Goal: Information Seeking & Learning: Learn about a topic

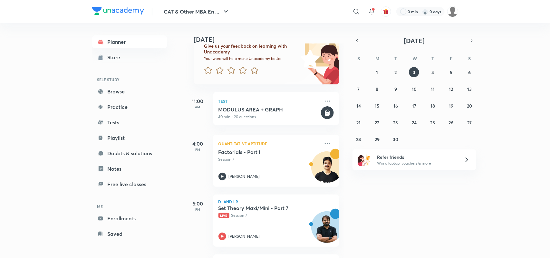
scroll to position [46, 0]
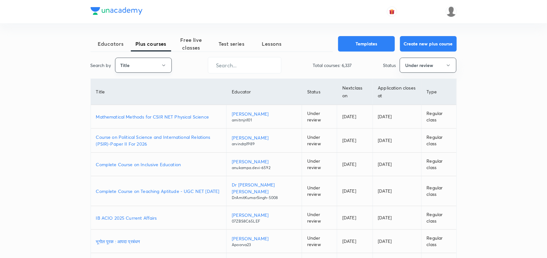
click at [153, 65] on button "Title" at bounding box center [143, 65] width 57 height 15
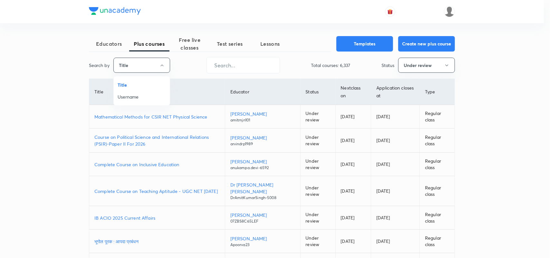
click at [126, 97] on span "Username" at bounding box center [142, 97] width 48 height 7
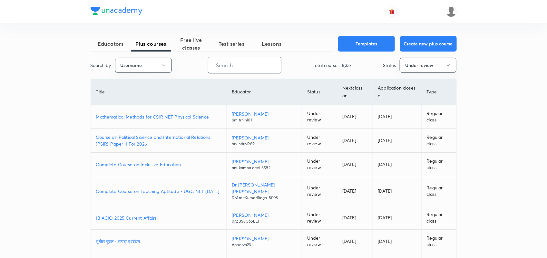
click at [256, 64] on input "text" at bounding box center [244, 65] width 73 height 16
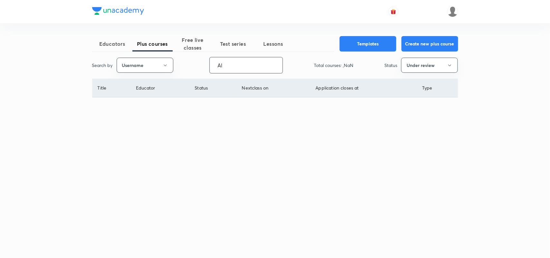
type input "A"
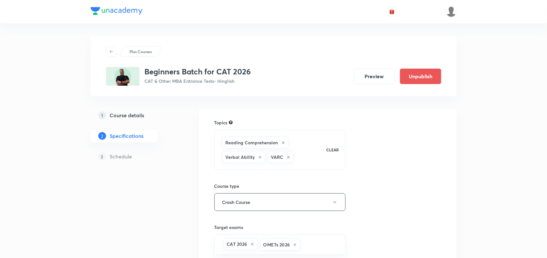
scroll to position [0, 0]
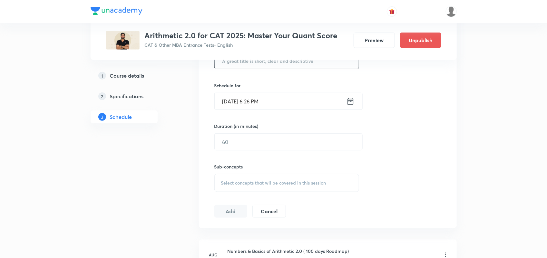
scroll to position [185, 0]
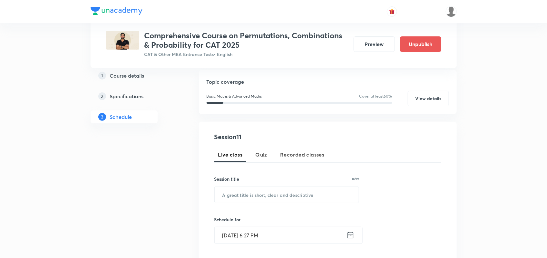
scroll to position [27, 0]
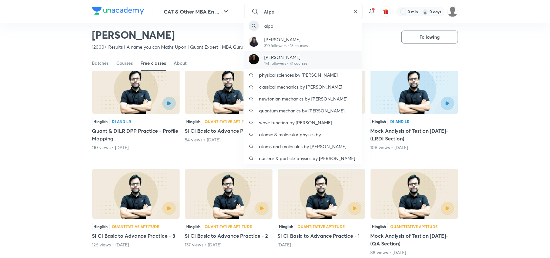
type input "Alpa"
click at [286, 64] on p "174 followers • 41 courses" at bounding box center [285, 64] width 43 height 6
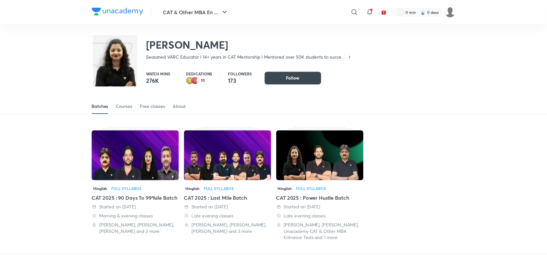
scroll to position [28, 0]
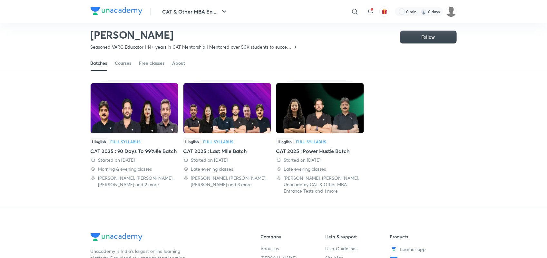
click at [311, 154] on div "CAT 2025 : Power Hustle Batch" at bounding box center [320, 151] width 88 height 8
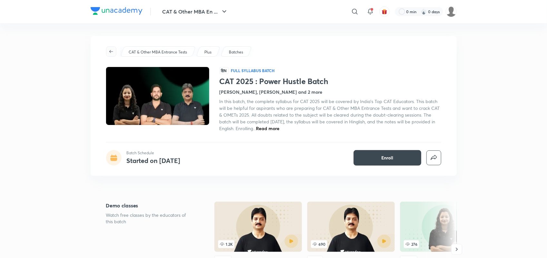
click at [106, 49] on span "button" at bounding box center [111, 51] width 10 height 5
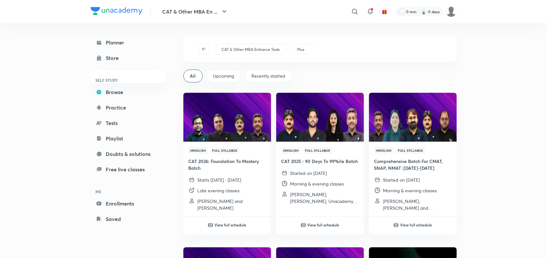
click at [112, 52] on link "Store" at bounding box center [128, 58] width 75 height 13
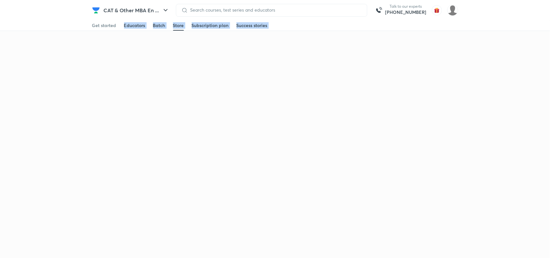
drag, startPoint x: 112, startPoint y: 52, endPoint x: 126, endPoint y: 1, distance: 52.9
click at [123, 39] on html "CAT & Other MBA En ... Talk to our experts +91-8585858585 Get started Educators…" at bounding box center [275, 19] width 550 height 39
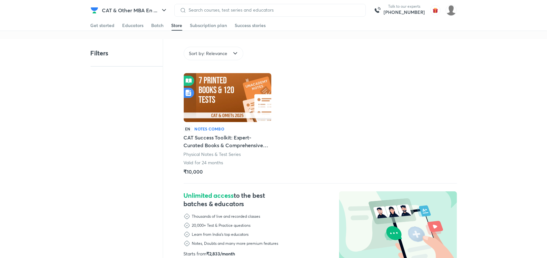
click at [210, 15] on div at bounding box center [270, 10] width 192 height 13
click at [208, 11] on input at bounding box center [273, 9] width 174 height 5
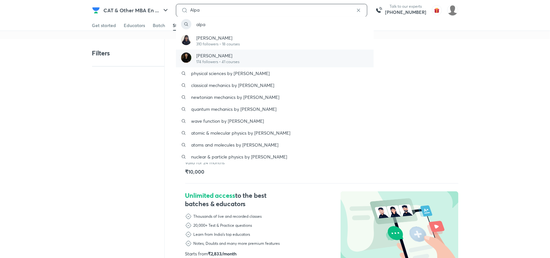
type input "Alpa"
click at [211, 54] on p "Alpa Sharma" at bounding box center [218, 55] width 43 height 7
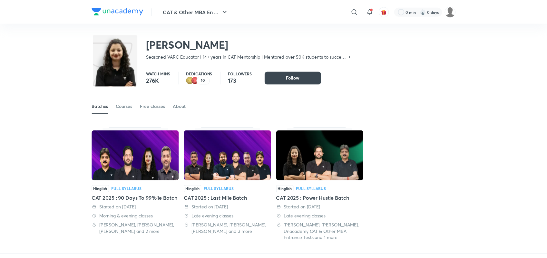
scroll to position [28, 0]
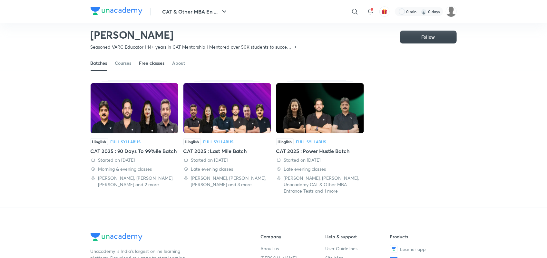
click at [157, 63] on div "Free classes" at bounding box center [151, 63] width 25 height 6
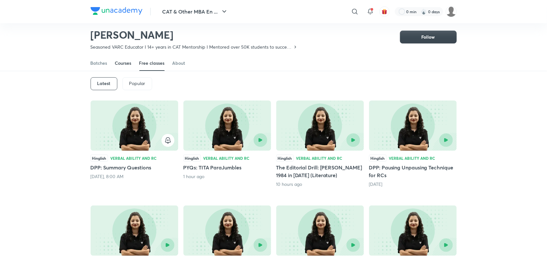
click at [123, 62] on div "Courses" at bounding box center [123, 63] width 16 height 6
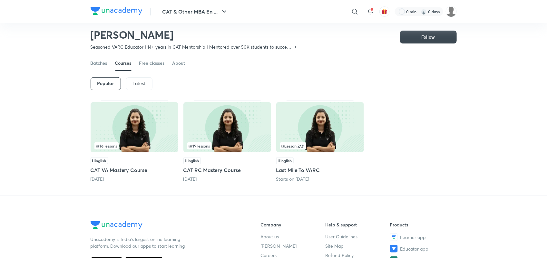
click at [284, 170] on h5 "Last Mile To VARC" at bounding box center [320, 170] width 88 height 8
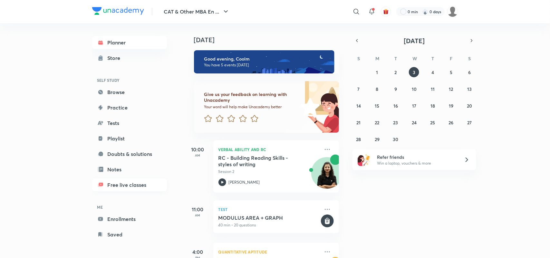
click at [131, 183] on link "Free live classes" at bounding box center [129, 185] width 75 height 13
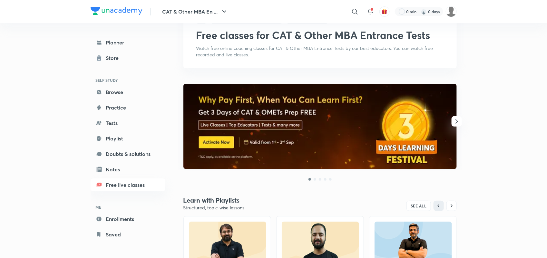
scroll to position [32, 0]
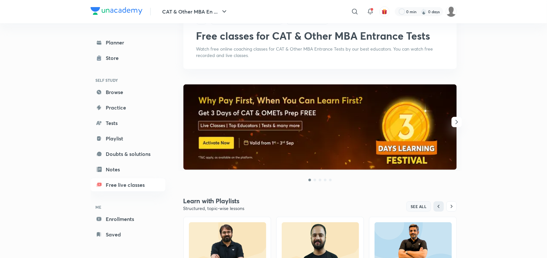
click at [416, 205] on span "SEE ALL" at bounding box center [419, 206] width 16 height 5
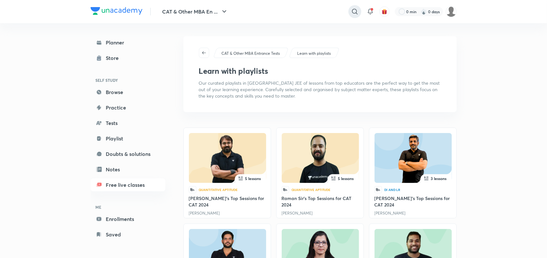
click at [350, 9] on div at bounding box center [355, 11] width 13 height 13
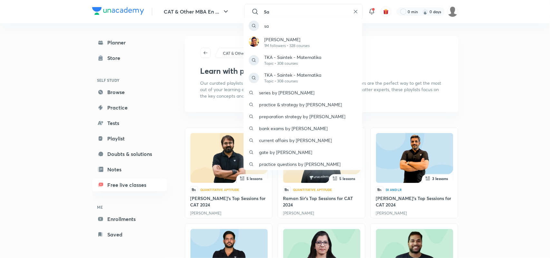
type input "S"
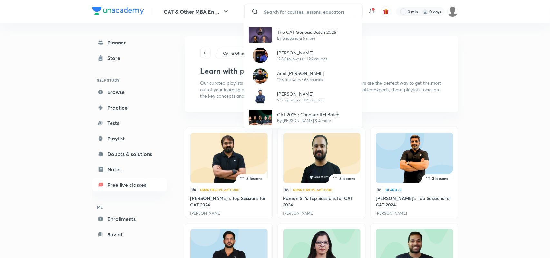
click at [267, 13] on div "The CAT Genesis Batch 2025 By Shabana & 5 more Lokesh Agarwal 12.8K followers •…" at bounding box center [275, 129] width 550 height 258
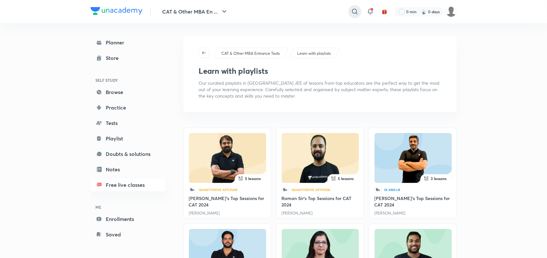
click at [355, 13] on icon at bounding box center [355, 12] width 8 height 8
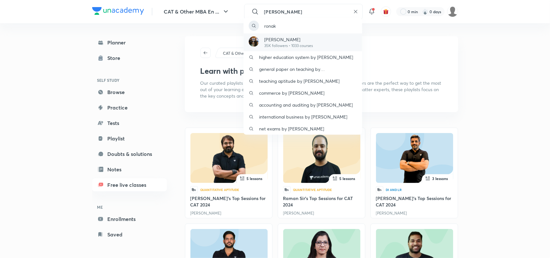
type input "rONAK"
click at [284, 44] on p "35K followers • 1033 courses" at bounding box center [288, 46] width 49 height 6
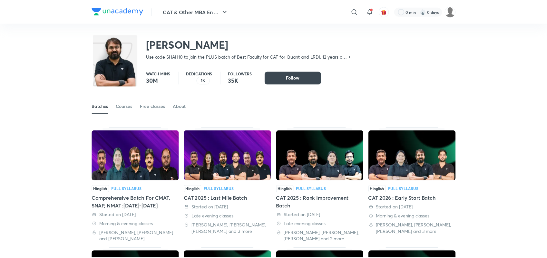
scroll to position [28, 0]
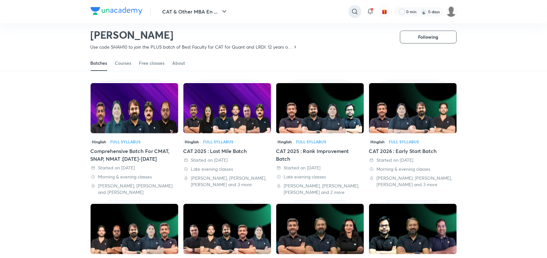
click at [355, 12] on icon at bounding box center [355, 12] width 8 height 8
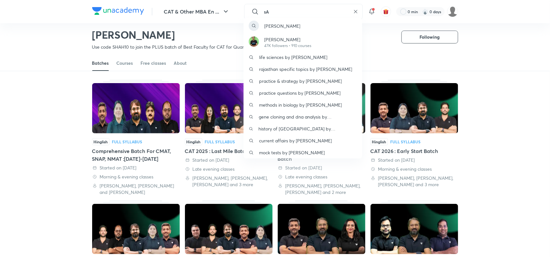
type input "s"
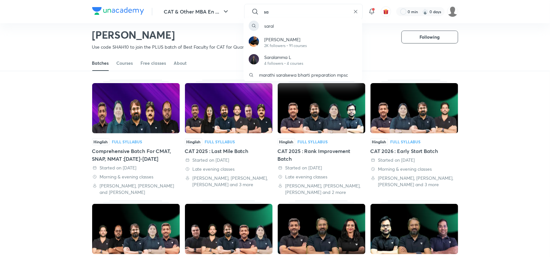
type input "s"
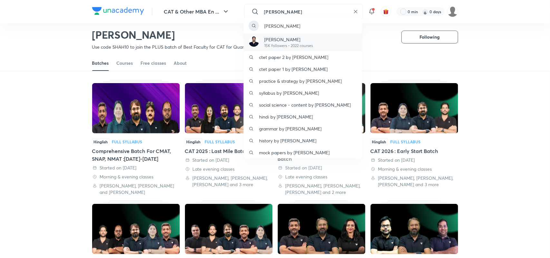
type input "Ravi Kumar"
click at [284, 36] on p "Ravi Kumar" at bounding box center [288, 39] width 49 height 7
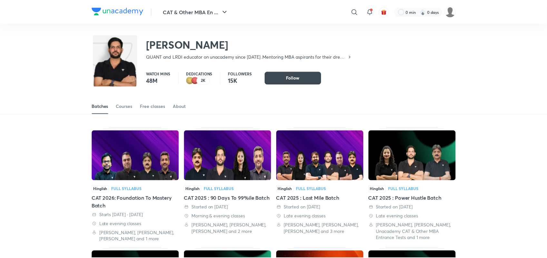
scroll to position [28, 0]
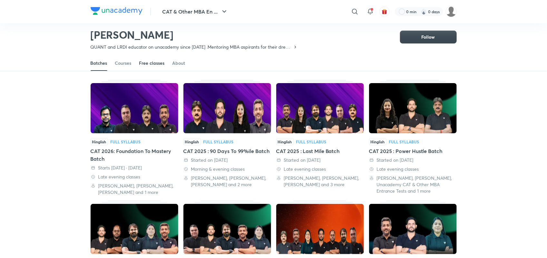
click at [151, 63] on div "Free classes" at bounding box center [151, 63] width 25 height 6
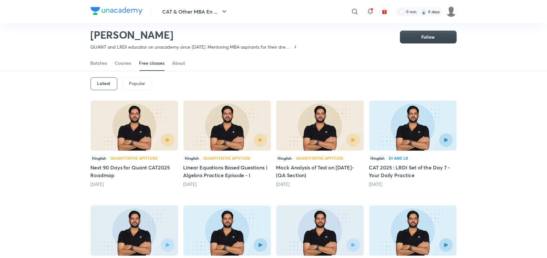
click at [105, 84] on h6 "Latest" at bounding box center [103, 83] width 13 height 5
click at [141, 166] on h5 "Next 90 Days for Quant CAT2025 Roadmap" at bounding box center [135, 171] width 88 height 15
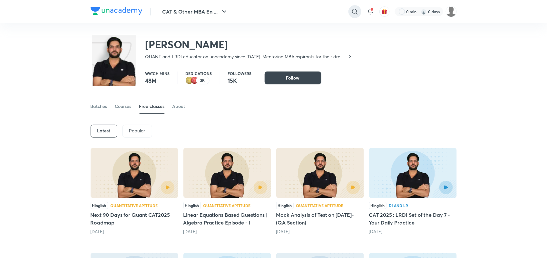
click at [353, 8] on icon at bounding box center [355, 12] width 8 height 8
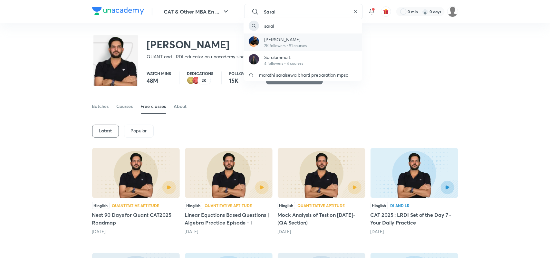
type input "Saral"
click at [292, 50] on div "Saral Nashier 2K followers • 91 courses" at bounding box center [303, 43] width 119 height 18
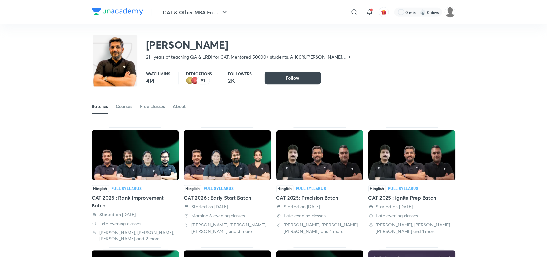
scroll to position [28, 0]
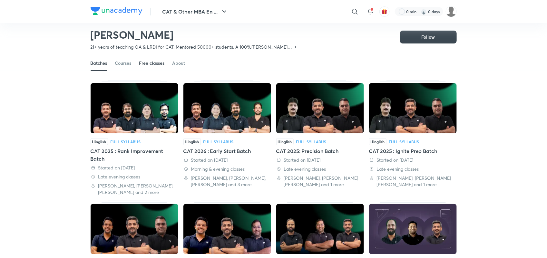
click at [154, 62] on div "Free classes" at bounding box center [151, 63] width 25 height 6
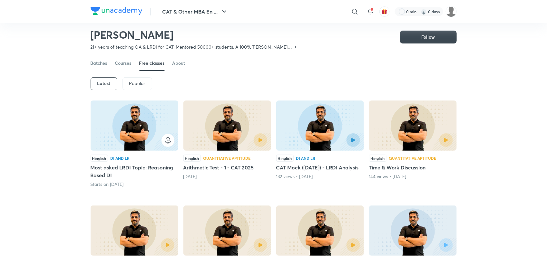
click at [100, 87] on div "Latest" at bounding box center [104, 83] width 27 height 13
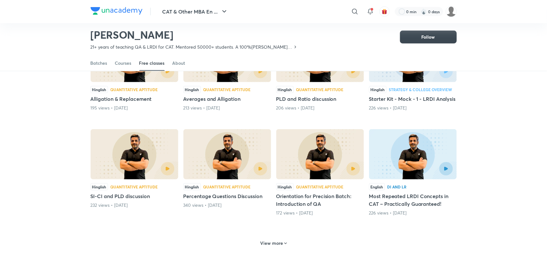
scroll to position [202, 0]
click at [315, 157] on img at bounding box center [320, 154] width 88 height 50
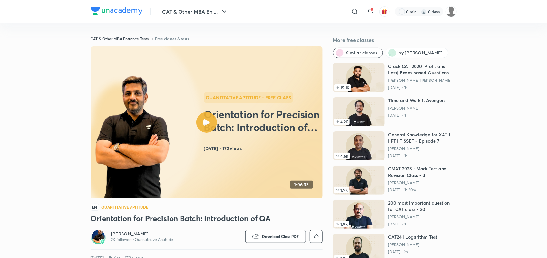
click at [213, 120] on div at bounding box center [206, 122] width 21 height 21
click at [359, 15] on div at bounding box center [355, 11] width 13 height 13
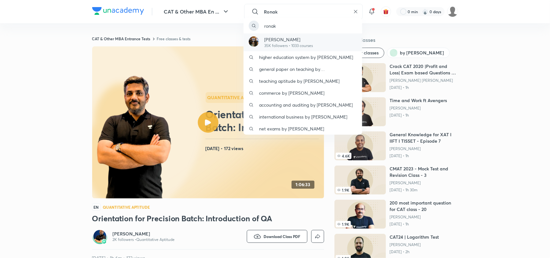
type input "Ronak"
click at [284, 44] on p "35K followers • 1033 courses" at bounding box center [288, 46] width 49 height 6
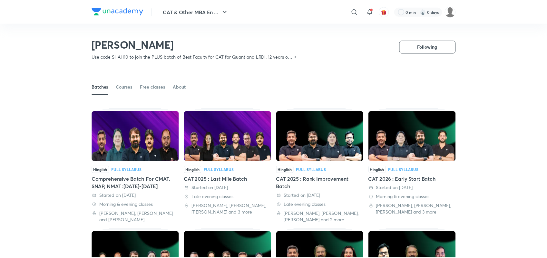
scroll to position [28, 0]
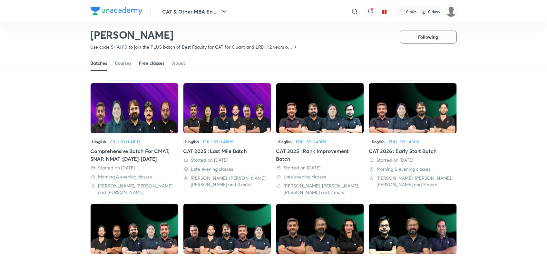
click at [150, 62] on div "Free classes" at bounding box center [151, 63] width 25 height 6
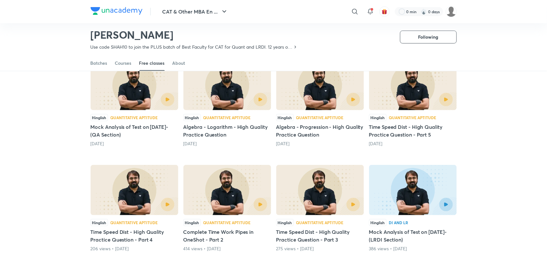
scroll to position [68, 0]
click at [405, 131] on h5 "Time Speed Dist - High Quality Practice Question - Part 5" at bounding box center [413, 130] width 88 height 15
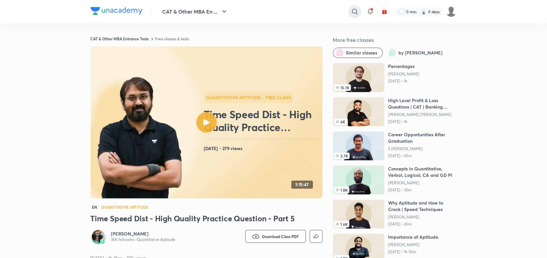
click at [351, 13] on icon at bounding box center [355, 12] width 8 height 8
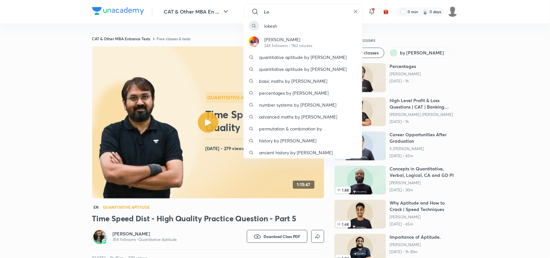
type input "L"
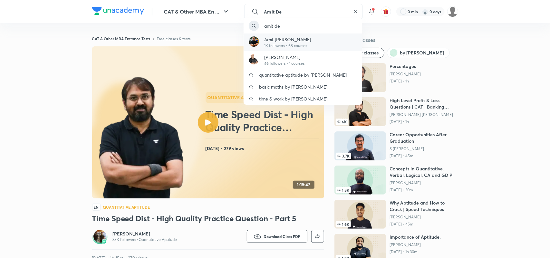
type input "Amit De"
click at [283, 40] on p "Amit [PERSON_NAME]" at bounding box center [287, 39] width 47 height 7
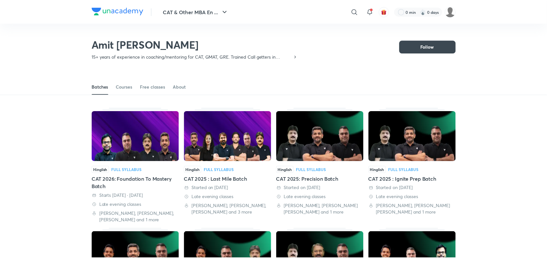
scroll to position [28, 0]
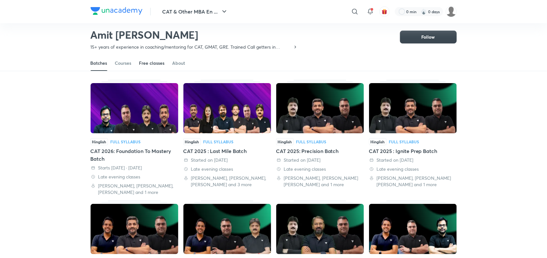
click at [159, 60] on div "Free classes" at bounding box center [151, 63] width 25 height 6
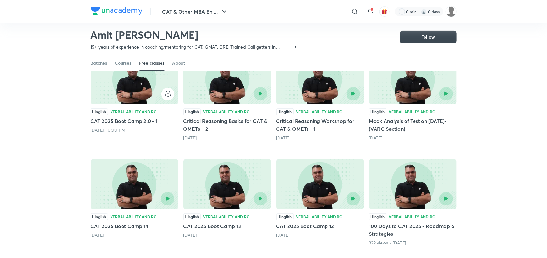
scroll to position [75, 0]
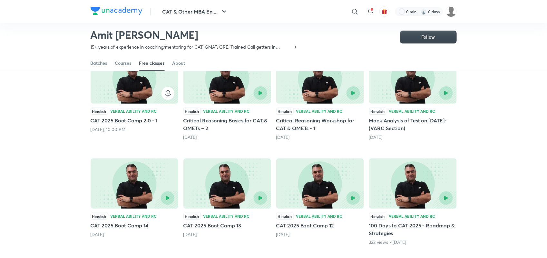
click at [223, 119] on h5 "Critical Reasoning Basics for CAT & OMETs – 2" at bounding box center [227, 124] width 88 height 15
click at [218, 86] on div at bounding box center [227, 93] width 80 height 14
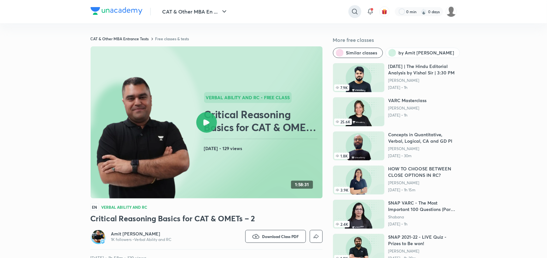
click at [356, 11] on icon at bounding box center [354, 11] width 5 height 5
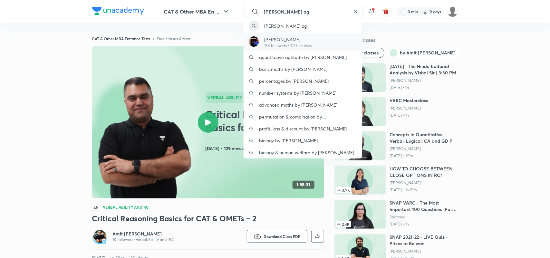
type input "Lokesh ag"
click at [283, 44] on p "13K followers • 1227 courses" at bounding box center [287, 46] width 47 height 6
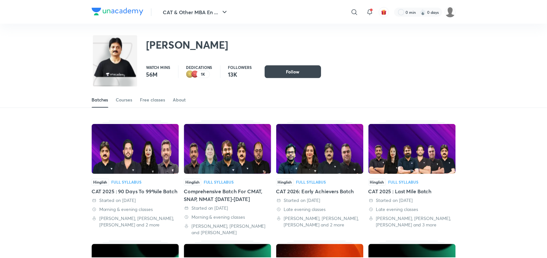
scroll to position [28, 0]
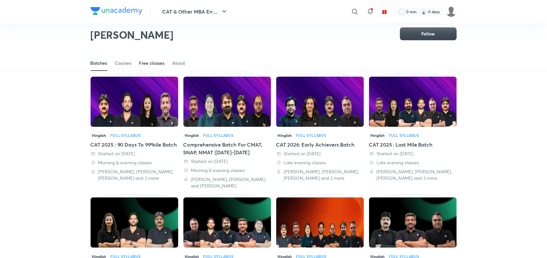
click at [160, 64] on div "Free classes" at bounding box center [151, 63] width 25 height 6
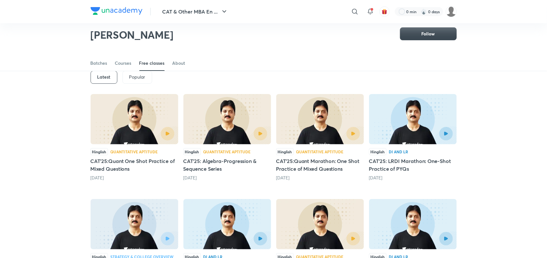
click at [105, 81] on div "Latest" at bounding box center [104, 77] width 27 height 13
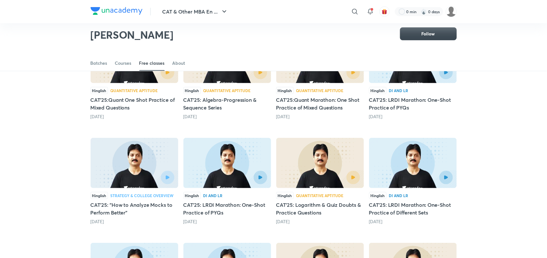
scroll to position [90, 0]
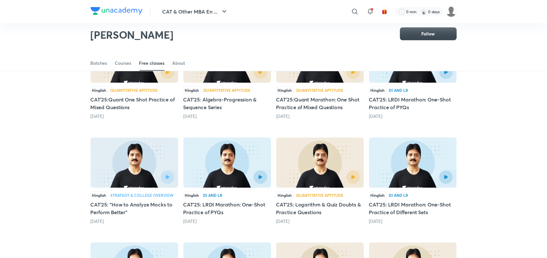
click at [402, 96] on h5 "CAT'25: LRDI Marathon: One-Shot Practice of PYQs" at bounding box center [413, 103] width 88 height 15
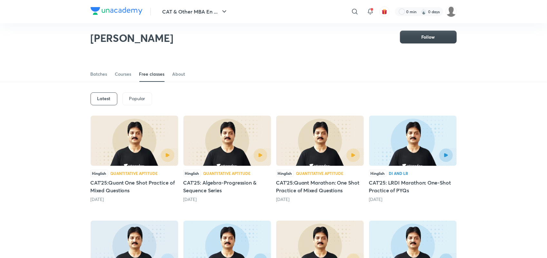
scroll to position [33, 0]
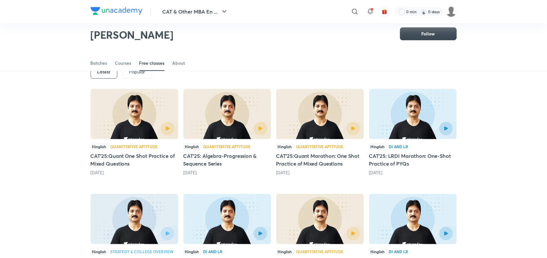
click at [126, 10] on img at bounding box center [117, 11] width 52 height 8
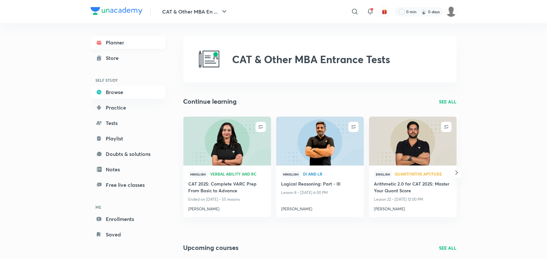
click at [118, 44] on link "Planner" at bounding box center [128, 42] width 75 height 13
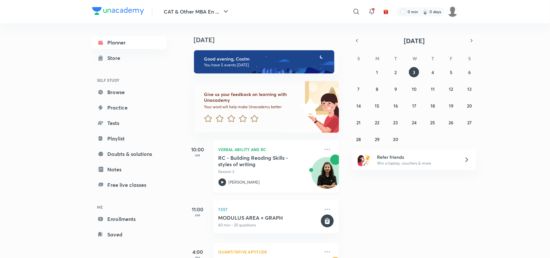
scroll to position [168, 0]
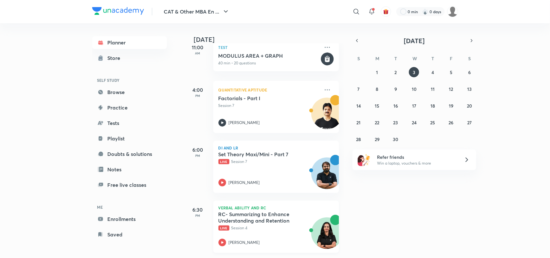
click at [252, 212] on h5 "RC- Summarizing to Enhance Understanding and Retention" at bounding box center [259, 217] width 80 height 13
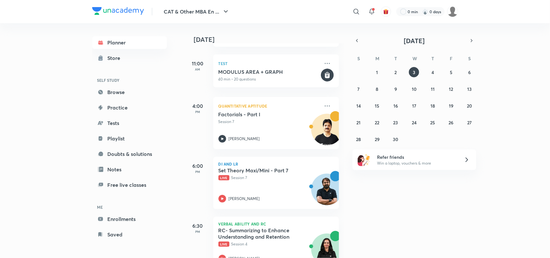
scroll to position [168, 0]
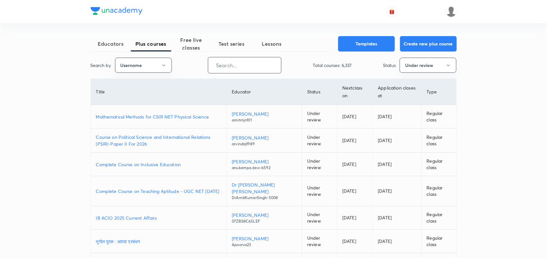
click at [250, 68] on input "text" at bounding box center [244, 65] width 73 height 16
click at [227, 64] on input "text" at bounding box center [244, 65] width 73 height 16
paste input "unacademy-user-5w06s0w2v863"
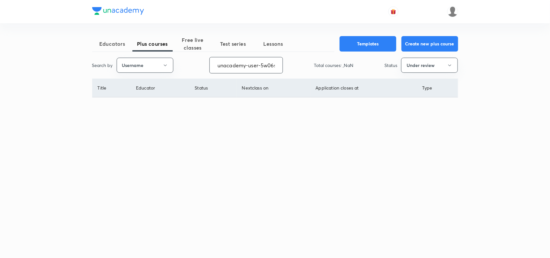
scroll to position [0, 24]
click at [424, 64] on button "Under review" at bounding box center [429, 65] width 57 height 15
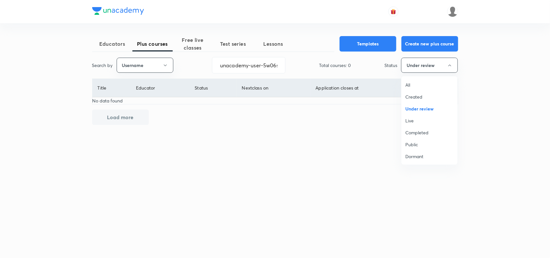
click at [413, 84] on span "All" at bounding box center [430, 85] width 48 height 7
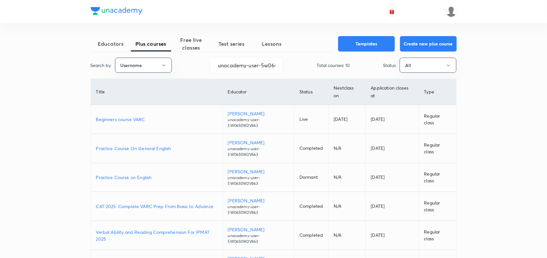
click at [126, 120] on p "Beginners course VARC" at bounding box center [156, 119] width 121 height 7
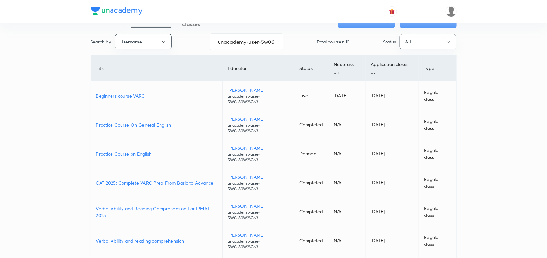
scroll to position [23, 0]
click at [160, 182] on p "CAT 2025: Complete VARC Prep From Basic to Advance" at bounding box center [156, 183] width 121 height 7
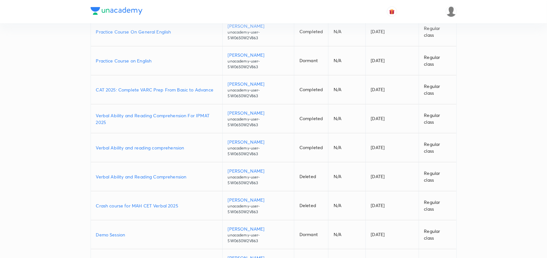
scroll to position [0, 0]
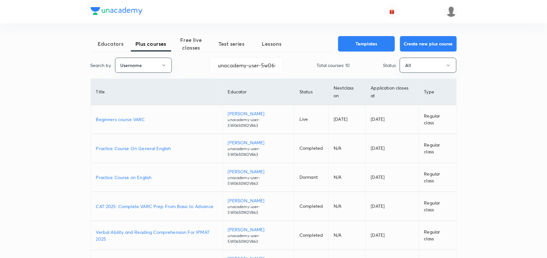
click at [135, 118] on p "Beginners course VARC" at bounding box center [156, 119] width 121 height 7
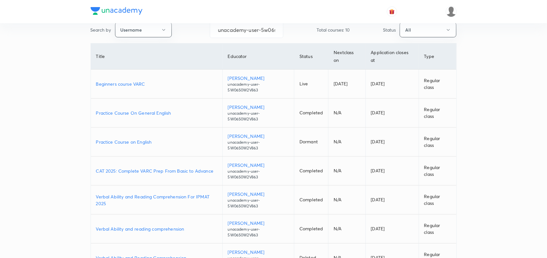
scroll to position [36, 0]
click at [168, 171] on p "CAT 2025: Complete VARC Prep From Basic to Advance" at bounding box center [156, 170] width 121 height 7
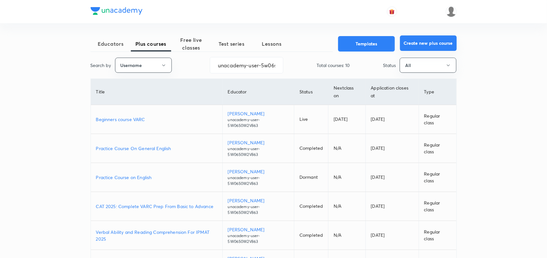
click at [432, 42] on button "Create new plus course" at bounding box center [428, 42] width 57 height 15
click at [263, 70] on input "unacademy-user-5w06s0w2v863" at bounding box center [246, 65] width 73 height 16
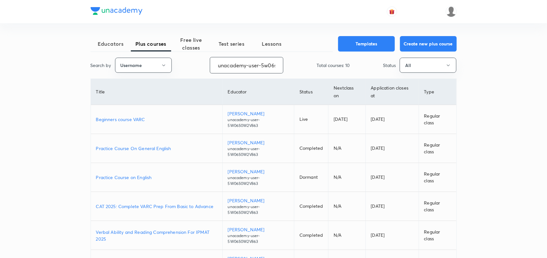
type input "k"
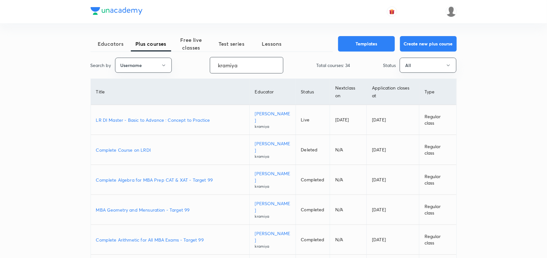
type input "kramiya"
click at [168, 120] on p "LR DI Master - Basic to Advance : Concept to Practice" at bounding box center [170, 120] width 148 height 7
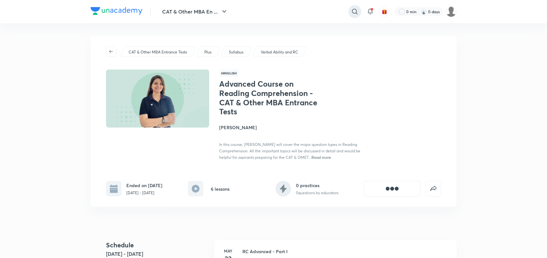
click at [354, 12] on icon at bounding box center [355, 12] width 8 height 8
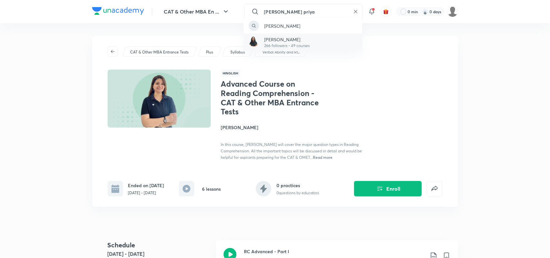
type input "[PERSON_NAME] priya"
click at [286, 38] on p "[PERSON_NAME]" at bounding box center [286, 39] width 45 height 7
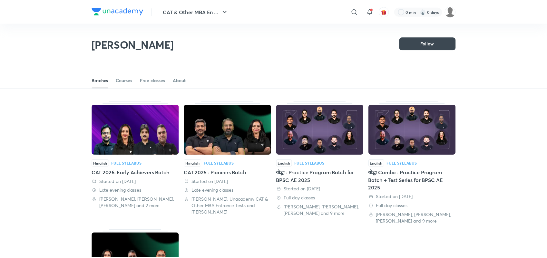
scroll to position [28, 0]
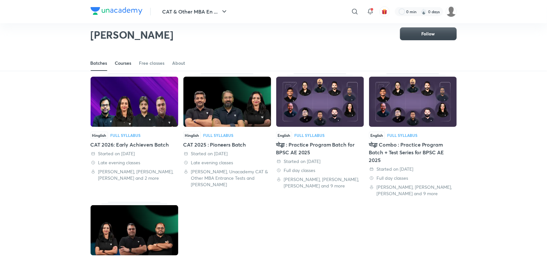
click at [124, 65] on div "Courses" at bounding box center [123, 63] width 16 height 6
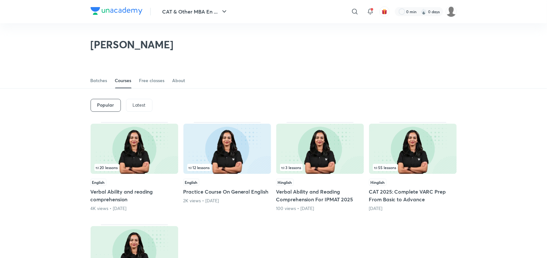
scroll to position [28, 0]
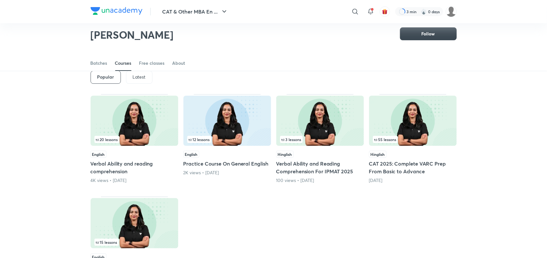
click at [140, 78] on p "Latest" at bounding box center [139, 76] width 13 height 5
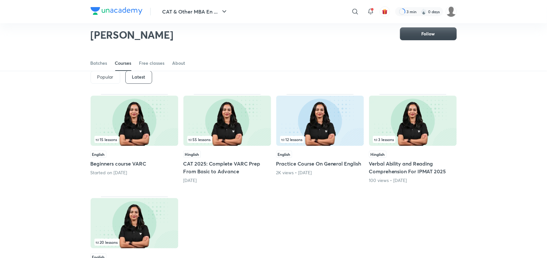
click at [132, 164] on h5 "Beginners course VARC" at bounding box center [135, 164] width 88 height 8
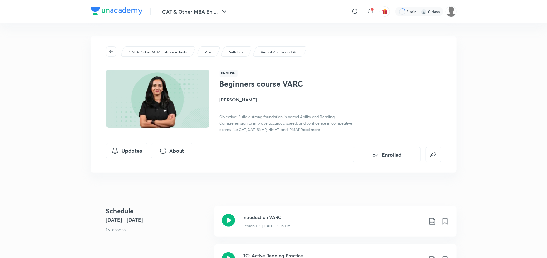
scroll to position [28, 0]
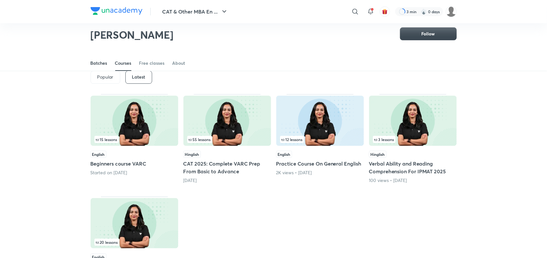
click at [102, 65] on div "Batches" at bounding box center [99, 63] width 17 height 6
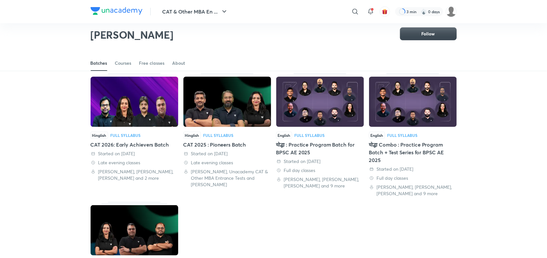
scroll to position [27, 0]
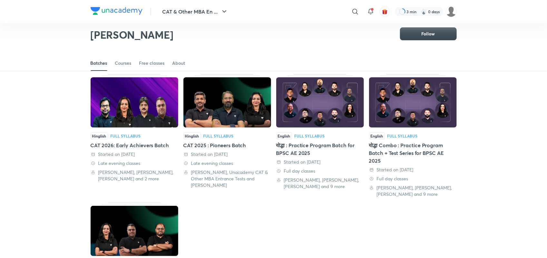
click at [155, 149] on div "CAT 2026: Early Achievers Batch" at bounding box center [135, 146] width 88 height 8
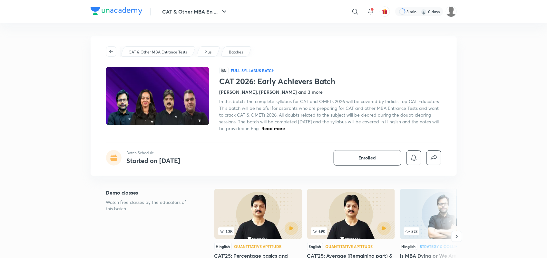
click at [285, 126] on span "Read more" at bounding box center [274, 128] width 24 height 6
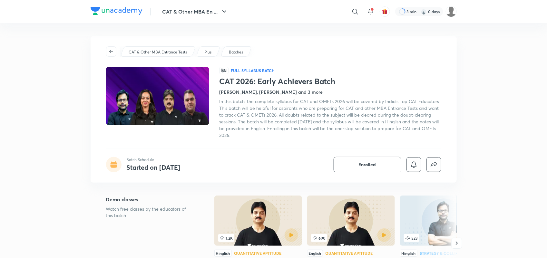
click at [125, 12] on img at bounding box center [117, 11] width 52 height 8
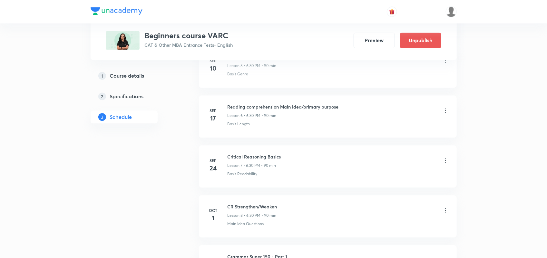
scroll to position [587, 0]
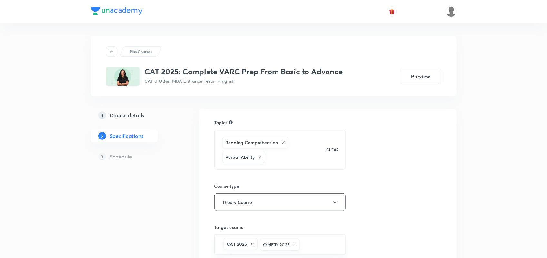
click at [136, 115] on h5 "Course details" at bounding box center [127, 116] width 34 height 8
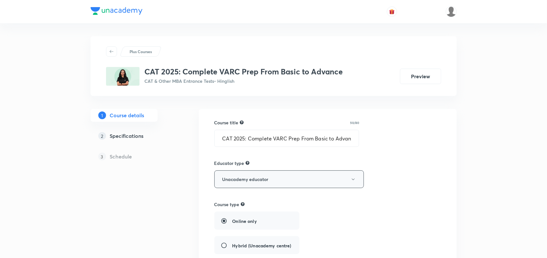
scroll to position [308, 0]
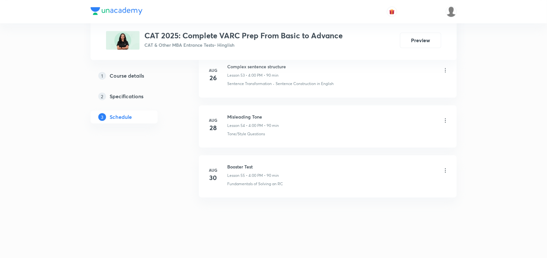
scroll to position [3003, 0]
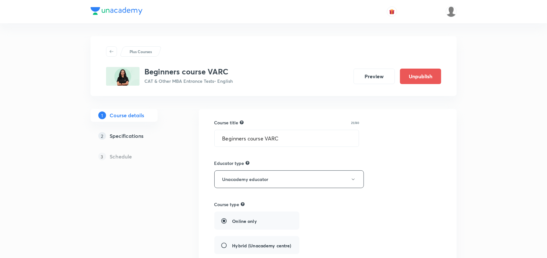
scroll to position [308, 0]
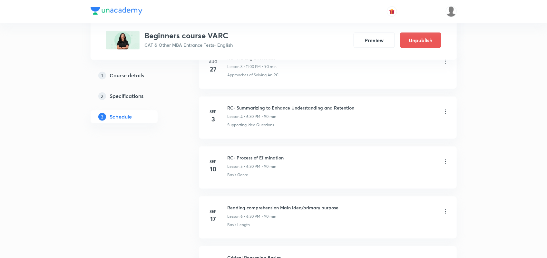
scroll to position [499, 0]
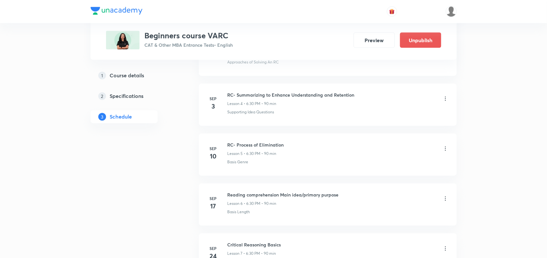
click at [444, 99] on icon at bounding box center [445, 99] width 6 height 6
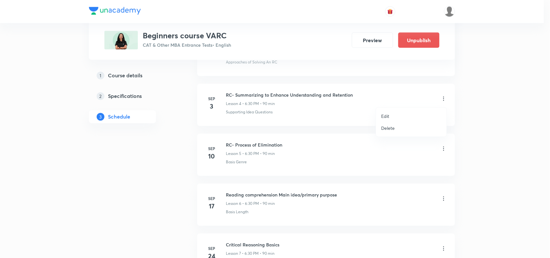
click at [411, 126] on li "Delete" at bounding box center [411, 128] width 71 height 12
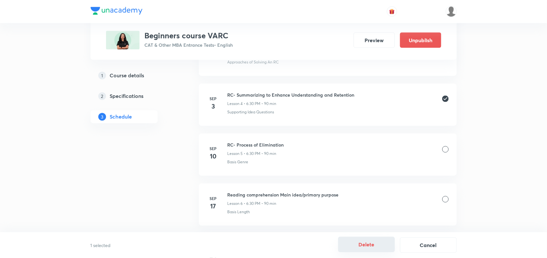
click at [375, 247] on button "Delete" at bounding box center [366, 244] width 57 height 15
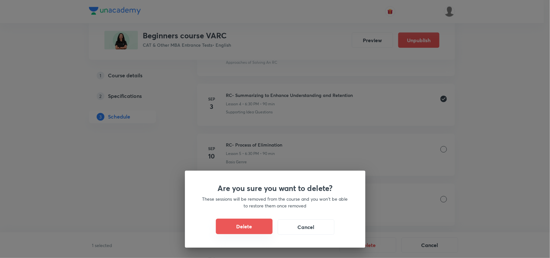
click at [256, 226] on button "Delete" at bounding box center [244, 226] width 57 height 15
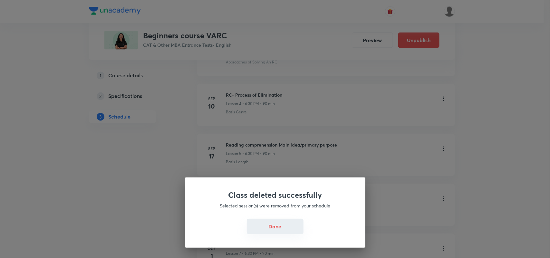
click at [272, 224] on button "Done" at bounding box center [275, 226] width 57 height 15
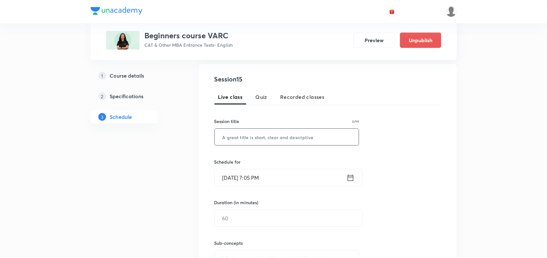
scroll to position [124, 0]
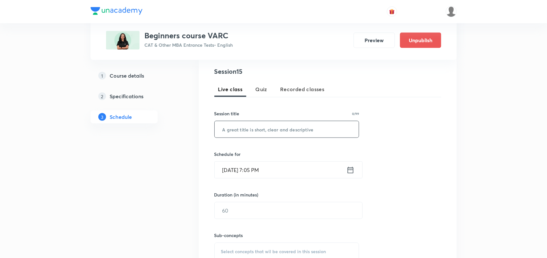
click at [241, 135] on input "text" at bounding box center [287, 129] width 144 height 16
click at [234, 128] on input "RC summary" at bounding box center [287, 129] width 144 height 16
click at [270, 129] on input "RC Summary" at bounding box center [287, 129] width 144 height 16
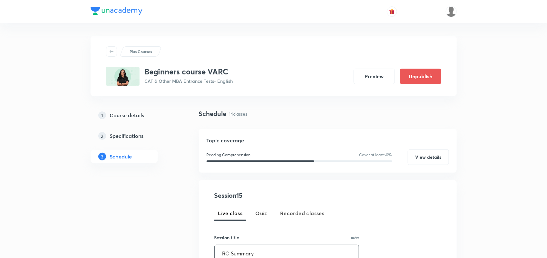
scroll to position [105, 0]
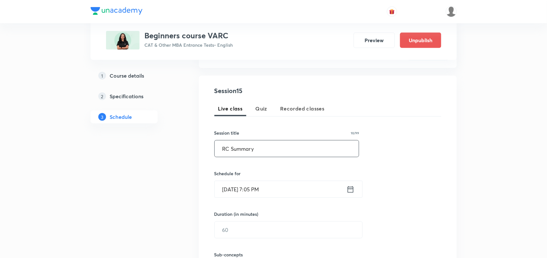
click at [269, 153] on input "RC Summary" at bounding box center [287, 149] width 144 height 16
drag, startPoint x: 281, startPoint y: 150, endPoint x: 174, endPoint y: 150, distance: 106.1
paste input "- Summarizing to Enhance Understanding and Retention"
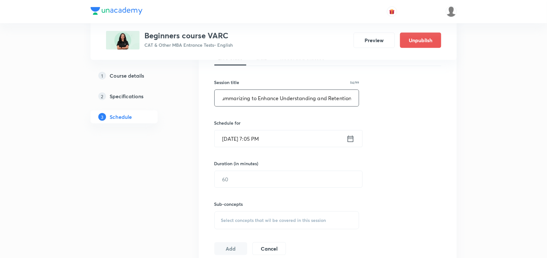
scroll to position [152, 0]
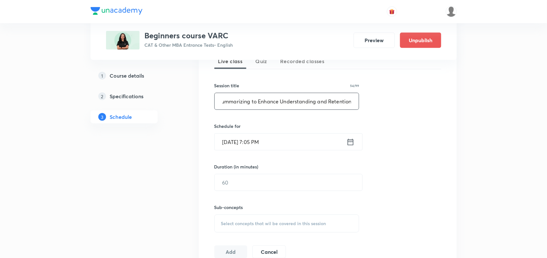
type input "RC- Summarizing to Enhance Understanding and Retention"
click at [342, 137] on input "Sep 3, 2025, 7:05 PM" at bounding box center [281, 142] width 132 height 16
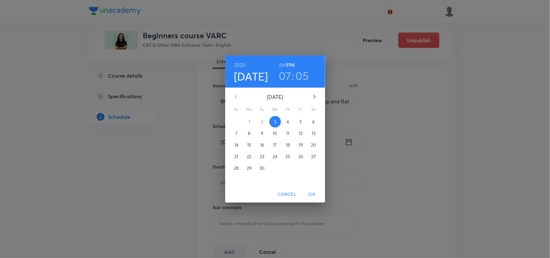
click at [294, 121] on span "4" at bounding box center [288, 122] width 12 height 6
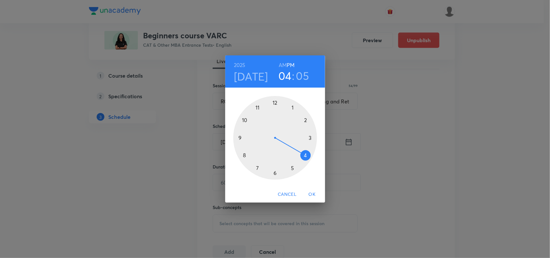
drag, startPoint x: 258, startPoint y: 168, endPoint x: 304, endPoint y: 157, distance: 47.1
click at [304, 157] on div at bounding box center [275, 138] width 84 height 84
drag, startPoint x: 294, startPoint y: 106, endPoint x: 276, endPoint y: 103, distance: 18.0
click at [276, 103] on div at bounding box center [275, 138] width 84 height 84
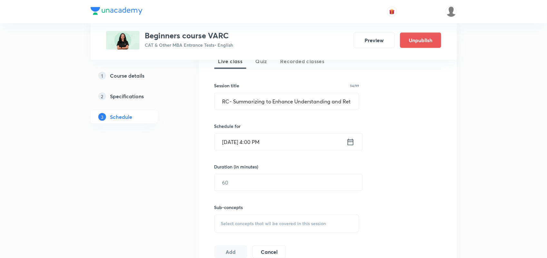
scroll to position [170, 0]
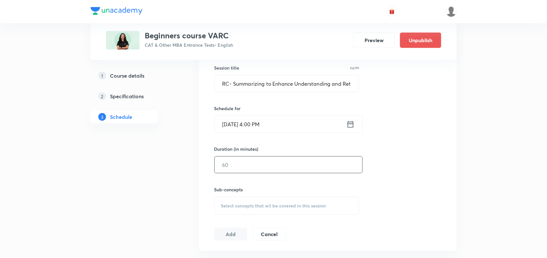
click at [253, 166] on input "text" at bounding box center [289, 165] width 148 height 16
type input "1"
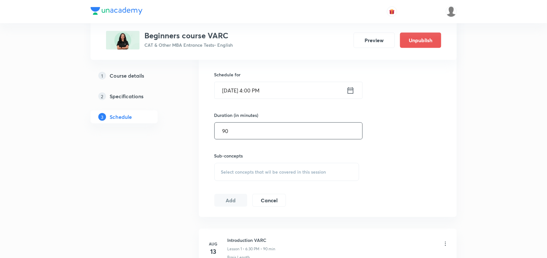
scroll to position [205, 0]
type input "90"
click at [246, 174] on div "Select concepts that wil be covered in this session" at bounding box center [286, 171] width 145 height 18
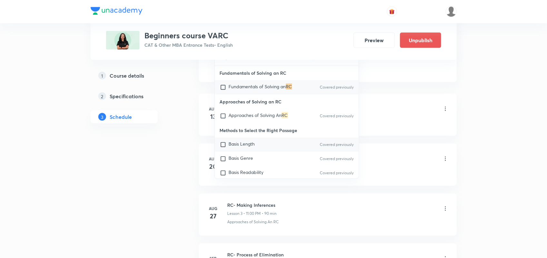
scroll to position [342, 0]
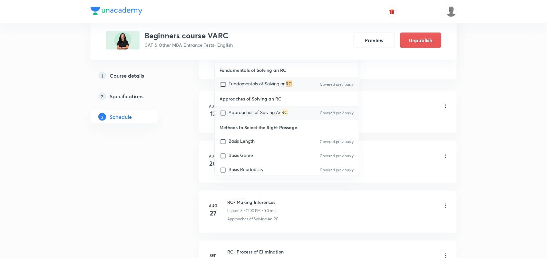
type input "RC"
click at [269, 115] on span "Approaches of Solving An" at bounding box center [255, 112] width 53 height 6
checkbox input "true"
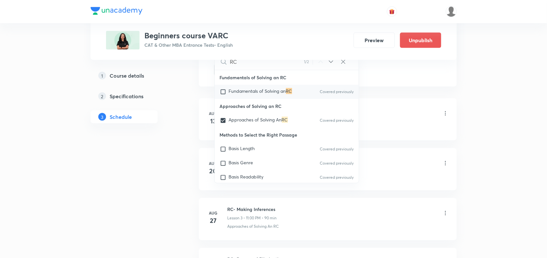
click at [426, 106] on li "Aug 13 Introduction VARC Lesson 1 • 6:30 PM • 90 min Basis Length" at bounding box center [328, 119] width 258 height 42
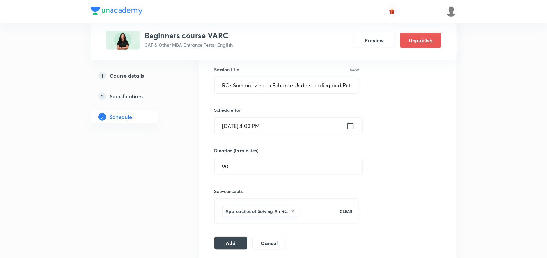
scroll to position [158, 0]
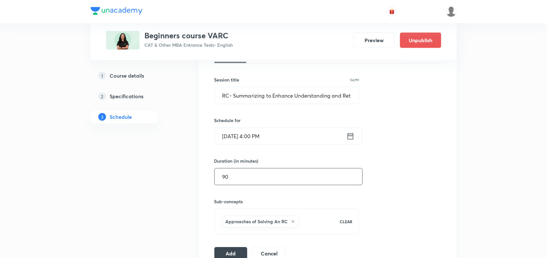
click at [243, 172] on input "90" at bounding box center [289, 177] width 148 height 16
type input "9"
type input "0"
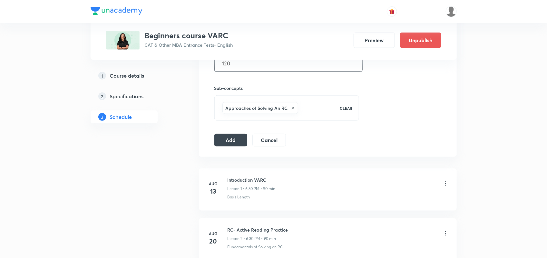
scroll to position [263, 0]
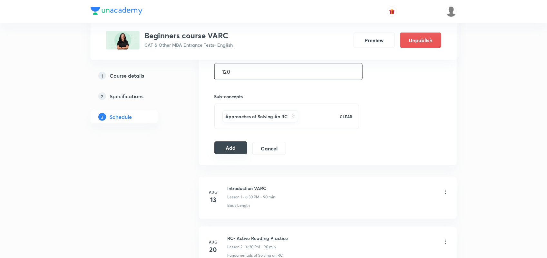
type input "120"
click at [238, 150] on button "Add" at bounding box center [230, 148] width 33 height 13
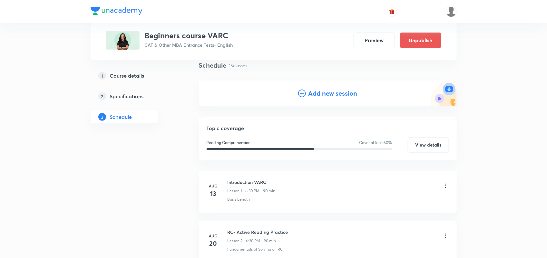
scroll to position [0, 0]
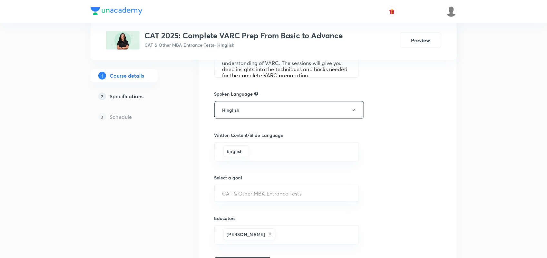
scroll to position [308, 0]
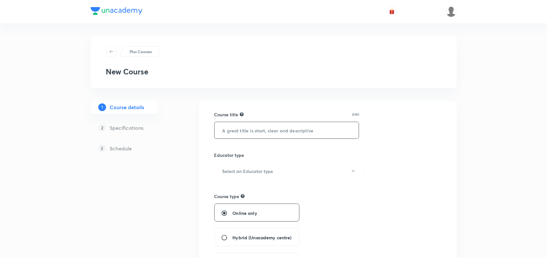
type input "C"
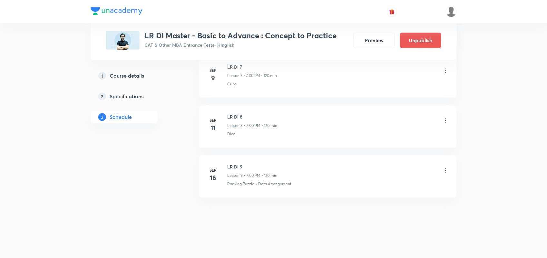
scroll to position [679, 0]
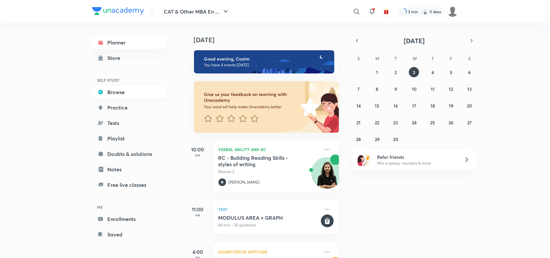
click at [123, 93] on link "Browse" at bounding box center [129, 92] width 75 height 13
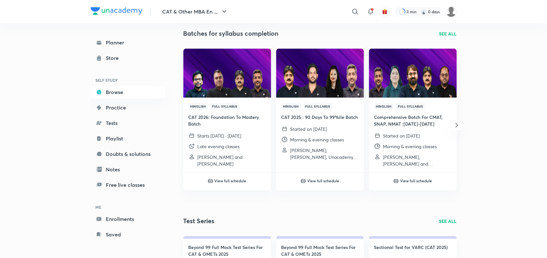
scroll to position [926, 0]
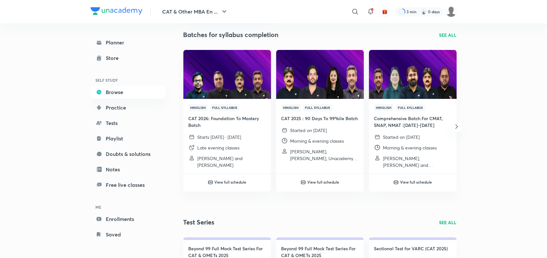
click at [460, 123] on icon "button" at bounding box center [457, 127] width 8 height 8
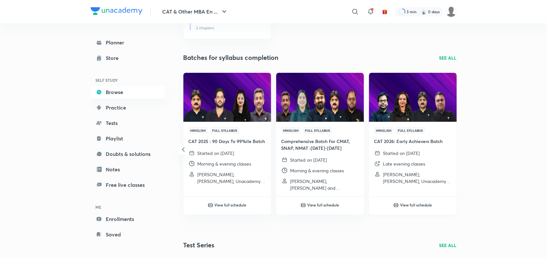
scroll to position [905, 0]
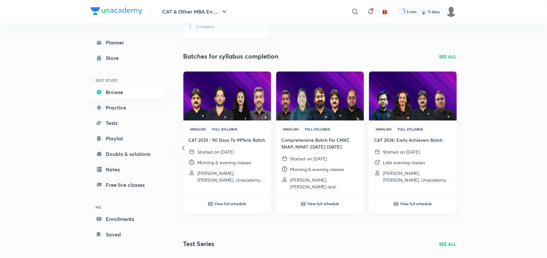
click at [181, 147] on icon "button" at bounding box center [184, 148] width 8 height 8
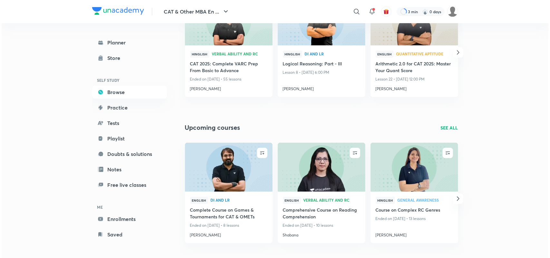
scroll to position [0, 0]
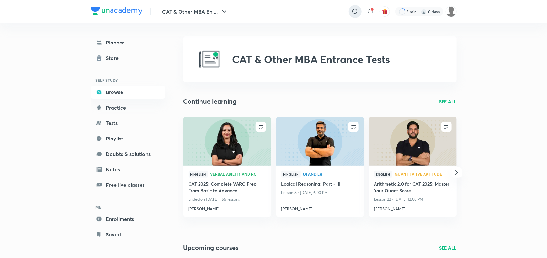
click at [352, 12] on icon at bounding box center [354, 11] width 5 height 5
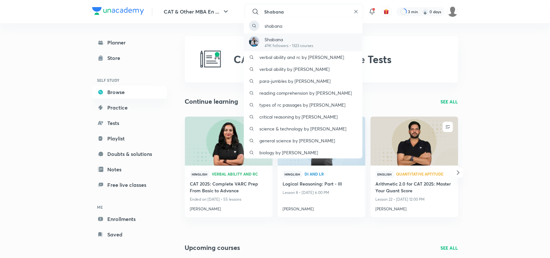
type input "Shabana"
click at [292, 40] on p "Shabana" at bounding box center [289, 39] width 49 height 7
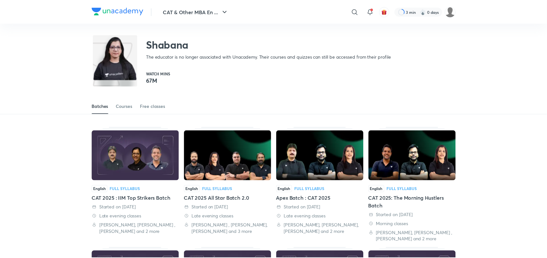
scroll to position [28, 0]
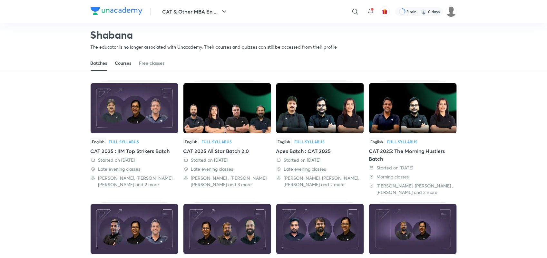
click at [129, 64] on div "Courses" at bounding box center [123, 63] width 16 height 6
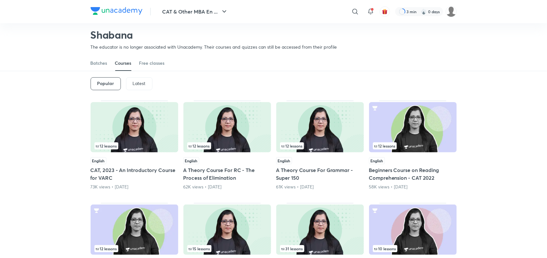
click at [142, 83] on p "Latest" at bounding box center [139, 83] width 13 height 5
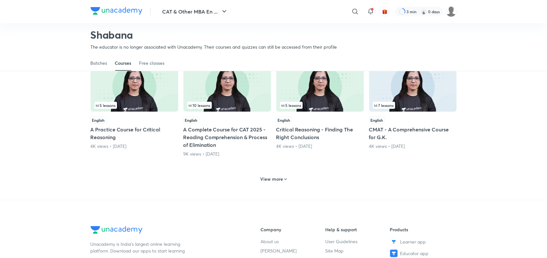
scroll to position [274, 0]
click at [274, 181] on h6 "View more" at bounding box center [271, 179] width 23 height 6
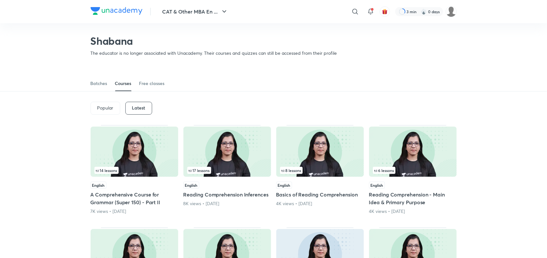
scroll to position [0, 0]
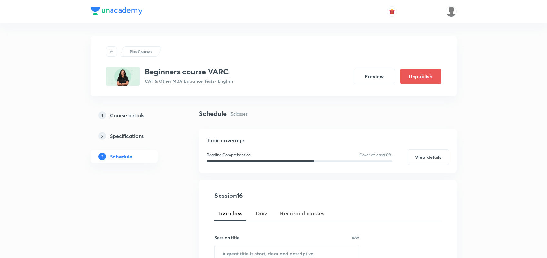
scroll to position [587, 0]
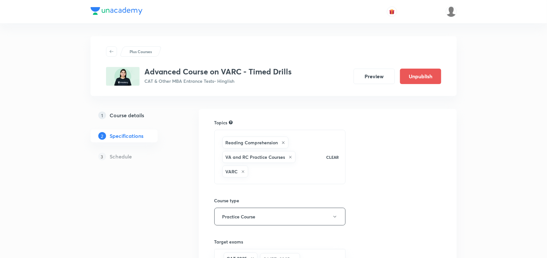
click at [136, 112] on h5 "Course details" at bounding box center [127, 116] width 34 height 8
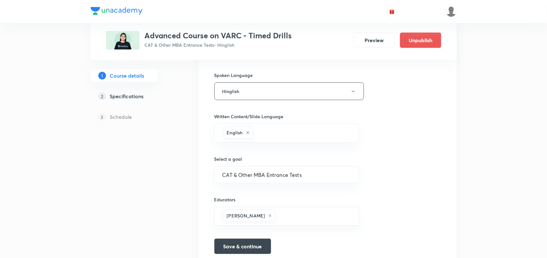
scroll to position [308, 0]
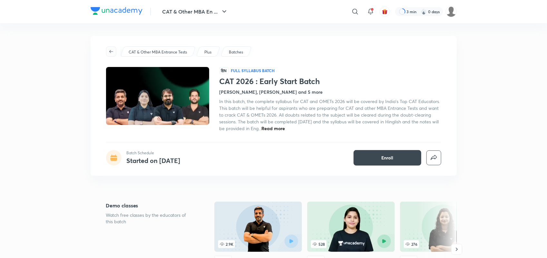
click at [113, 51] on icon "button" at bounding box center [111, 51] width 5 height 5
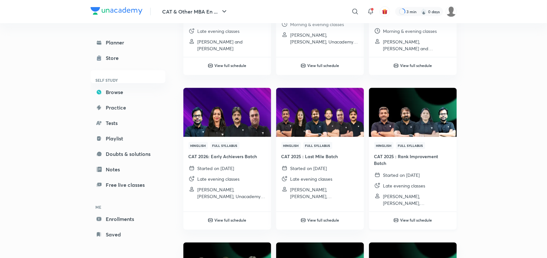
scroll to position [160, 0]
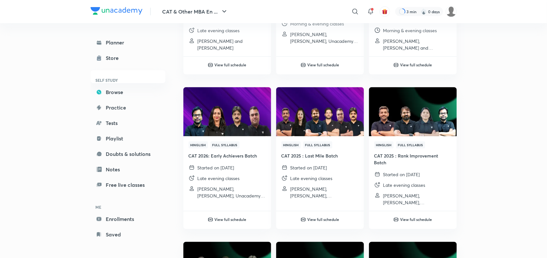
click at [68, 139] on div "CAT & Other MBA En ... ​ 3 min 0 days Planner Store SELF STUDY Browse Practice …" at bounding box center [273, 192] width 547 height 705
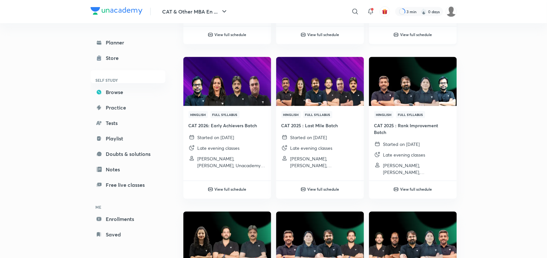
scroll to position [0, 0]
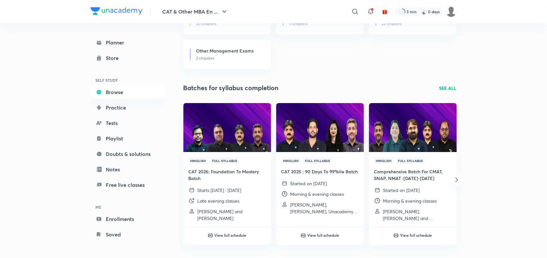
scroll to position [874, 0]
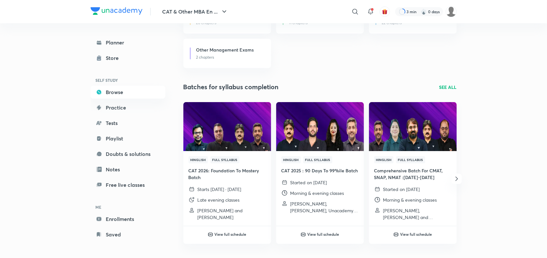
click at [445, 84] on p "SEE ALL" at bounding box center [447, 87] width 17 height 7
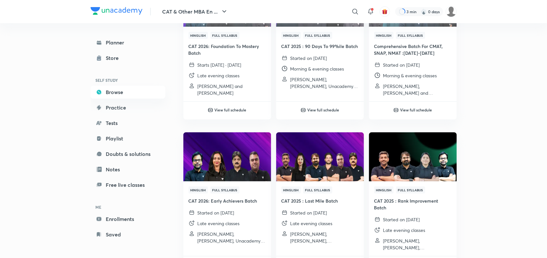
scroll to position [181, 0]
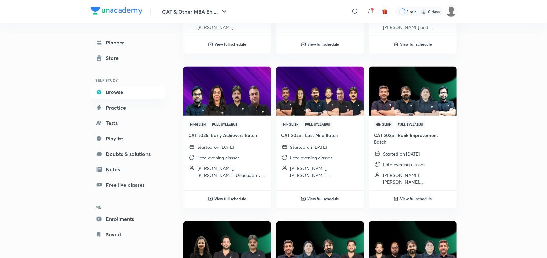
click at [315, 136] on h4 "CAT 2025 : Last Mile Batch" at bounding box center [319, 135] width 77 height 7
